Goal: Communication & Community: Answer question/provide support

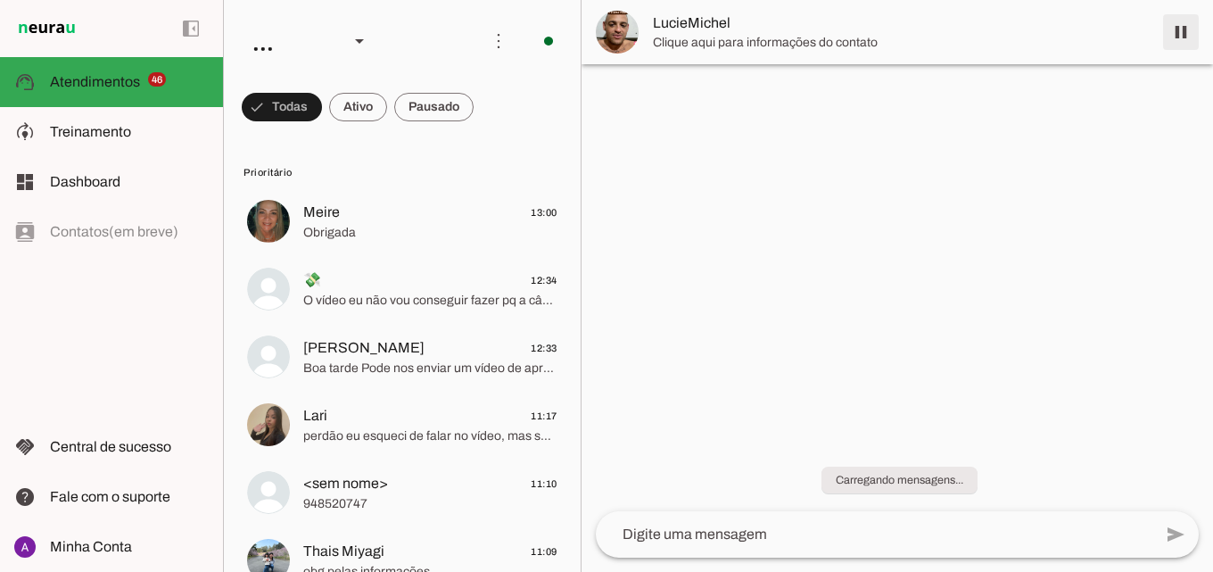
click at [1174, 34] on span at bounding box center [1180, 32] width 43 height 43
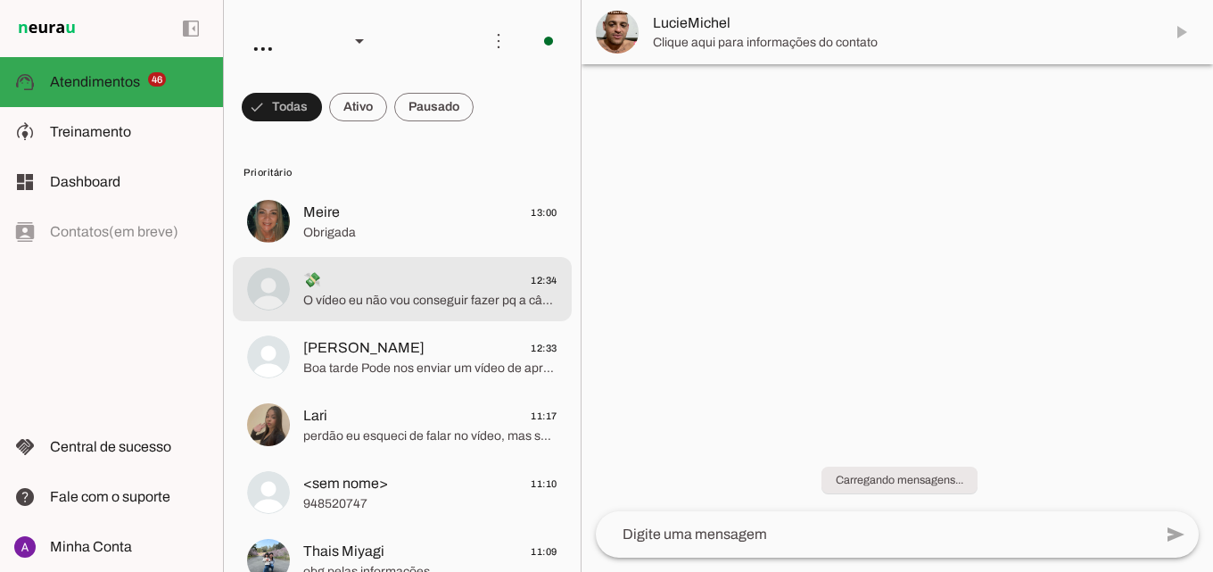
click at [380, 271] on span "💸 12:34" at bounding box center [430, 280] width 254 height 22
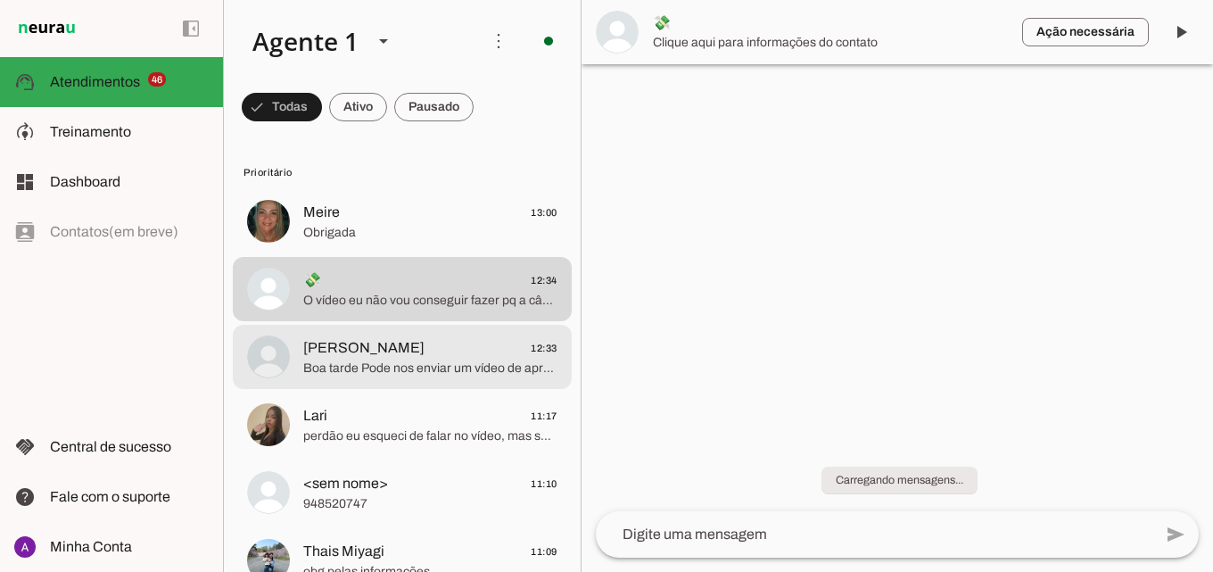
click at [480, 348] on span "[PERSON_NAME] 12:33" at bounding box center [430, 348] width 254 height 22
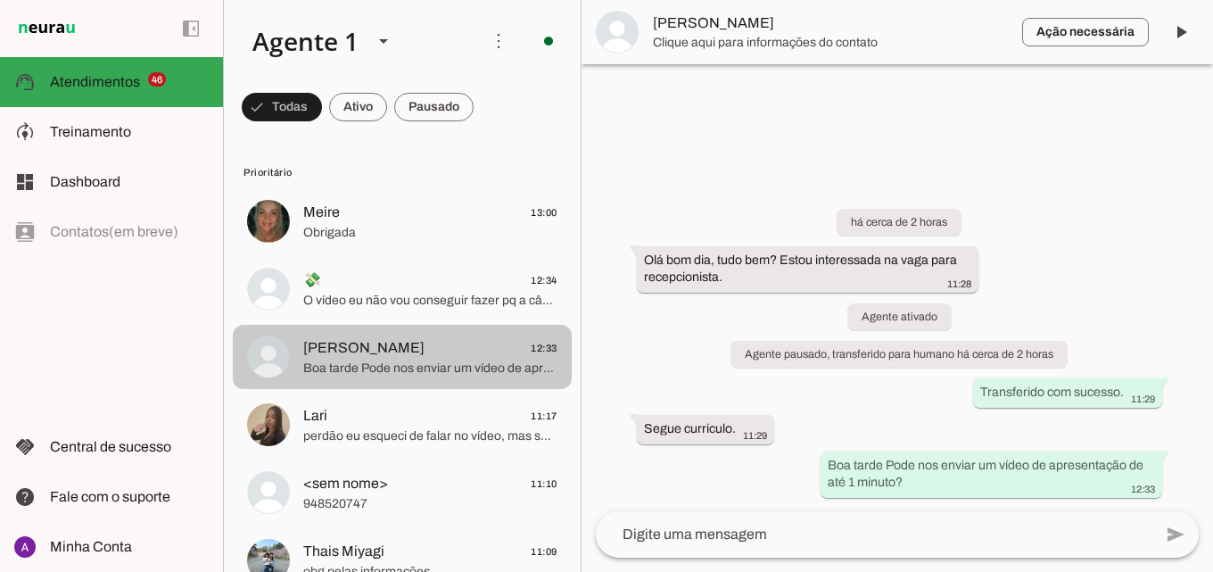
click at [468, 253] on md-item "[PERSON_NAME] 12:33 Boa tarde Pode nos enviar um vídeo de apresentação de até 1…" at bounding box center [402, 221] width 339 height 64
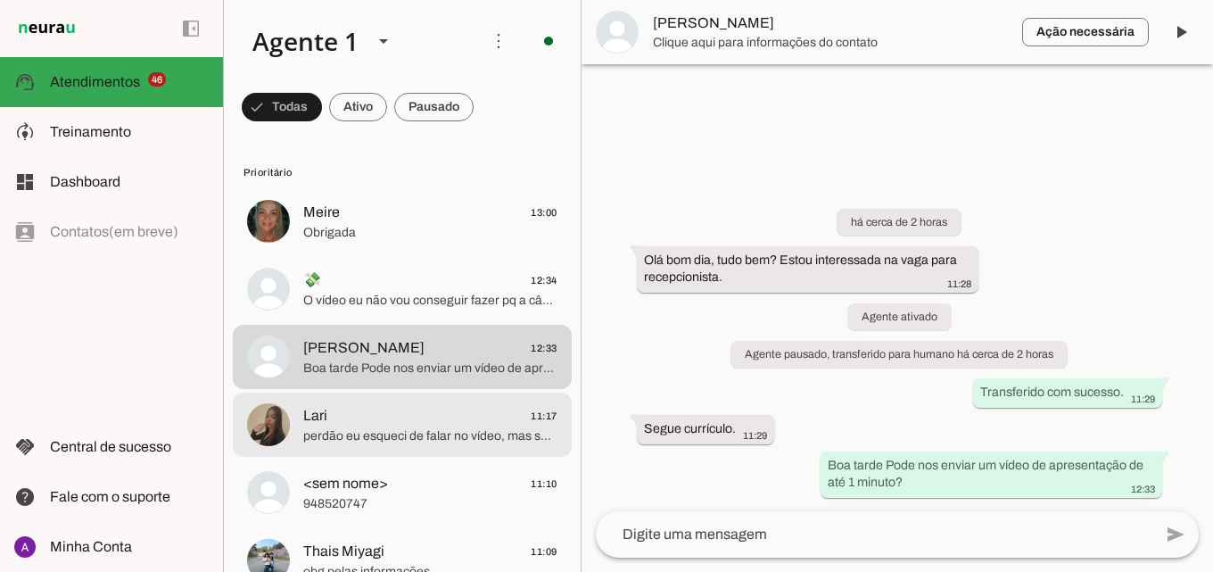
click at [449, 424] on span "Lari 11:17" at bounding box center [430, 416] width 254 height 22
